Goal: Transaction & Acquisition: Purchase product/service

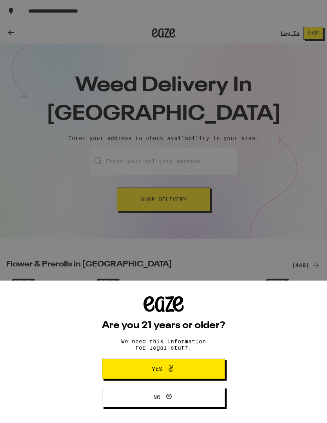
click at [195, 332] on div "Are you 21 years or older? We need this information for legal stuff. Yes No" at bounding box center [163, 351] width 123 height 111
click at [195, 368] on button "Yes" at bounding box center [163, 369] width 123 height 20
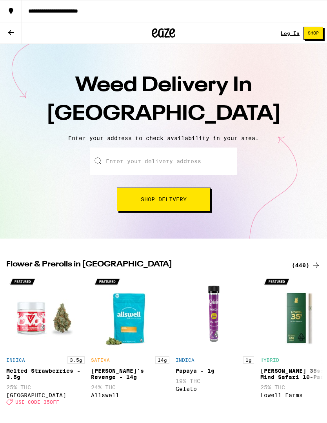
click at [293, 31] on link "Log In" at bounding box center [290, 33] width 19 height 5
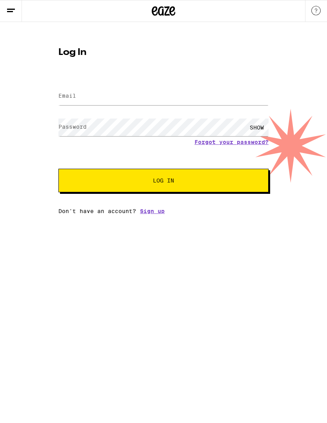
click at [73, 97] on label "Email" at bounding box center [67, 96] width 18 height 6
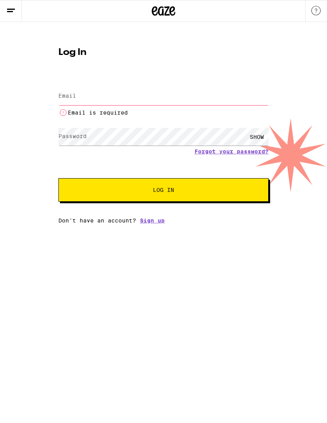
type input "[DOMAIN_NAME][EMAIL_ADDRESS][DOMAIN_NAME]"
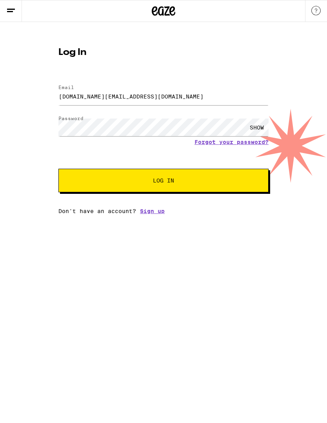
click at [237, 180] on button "Log In" at bounding box center [163, 181] width 210 height 24
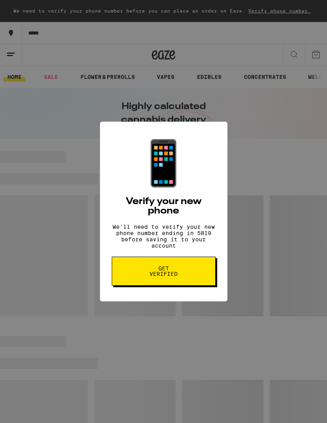
click at [183, 272] on span "Get verified" at bounding box center [164, 271] width 40 height 11
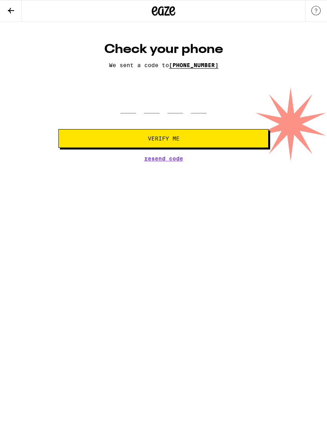
click at [12, 9] on icon at bounding box center [10, 10] width 9 height 9
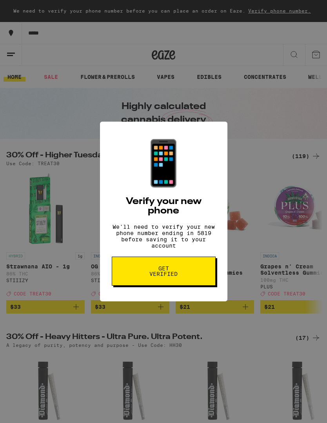
click at [58, 82] on div "📱 Verify your new phone We'll need to verify your new phone number ending in 58…" at bounding box center [163, 211] width 327 height 423
click at [58, 89] on div "📱 Verify your new phone We'll need to verify your new phone number ending in 58…" at bounding box center [163, 211] width 327 height 423
